Goal: Navigation & Orientation: Go to known website

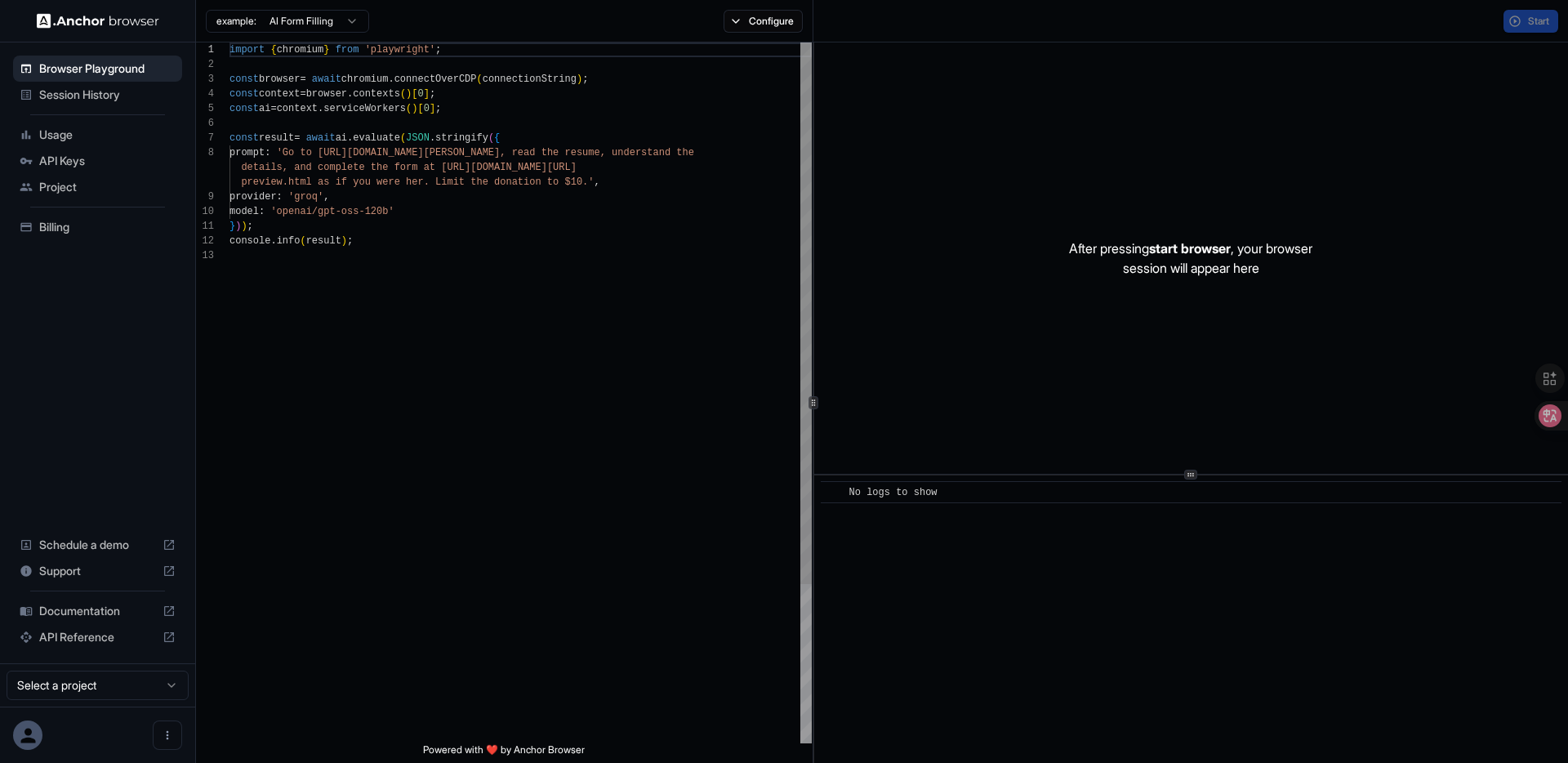
scroll to position [118, 0]
